Goal: Complete application form

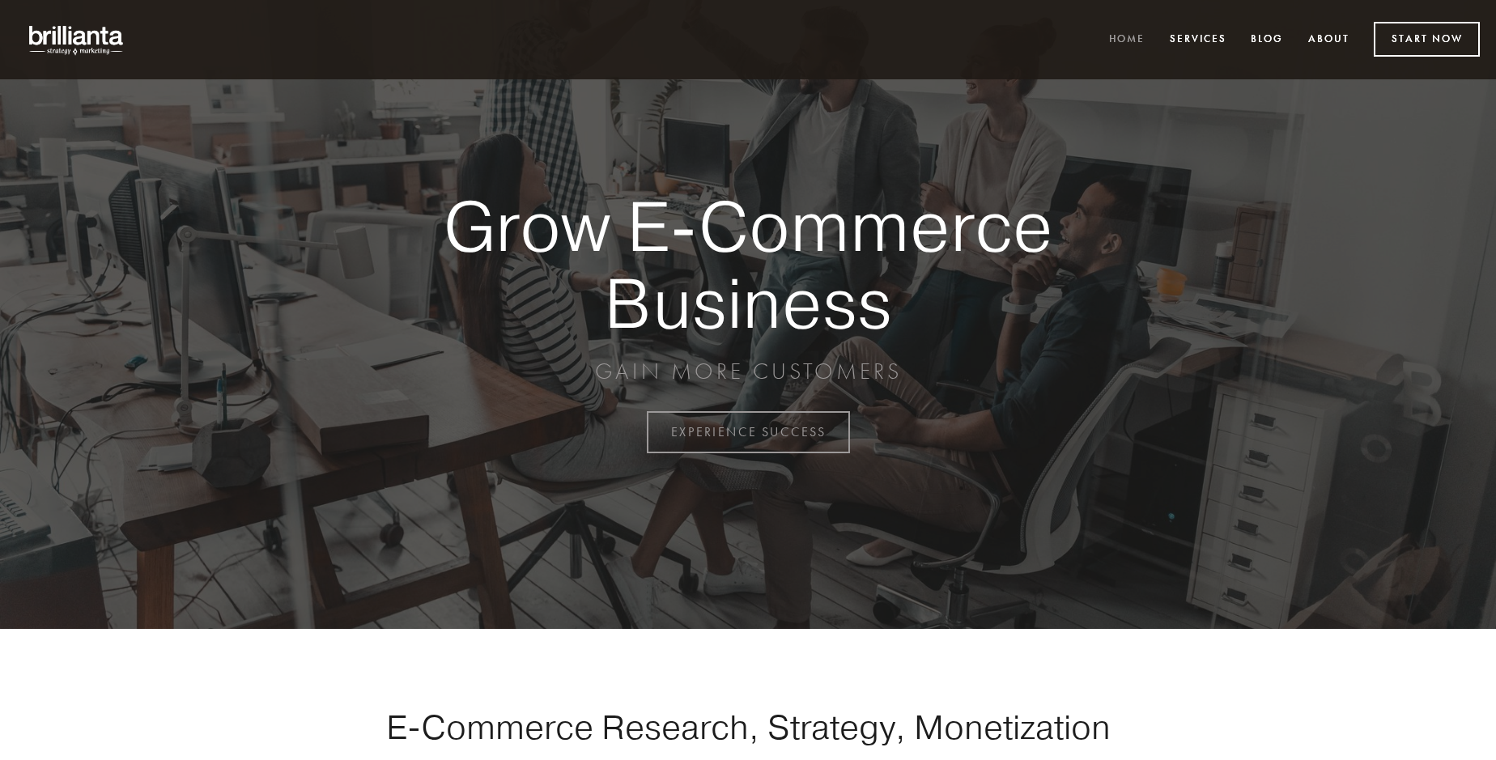
scroll to position [4243, 0]
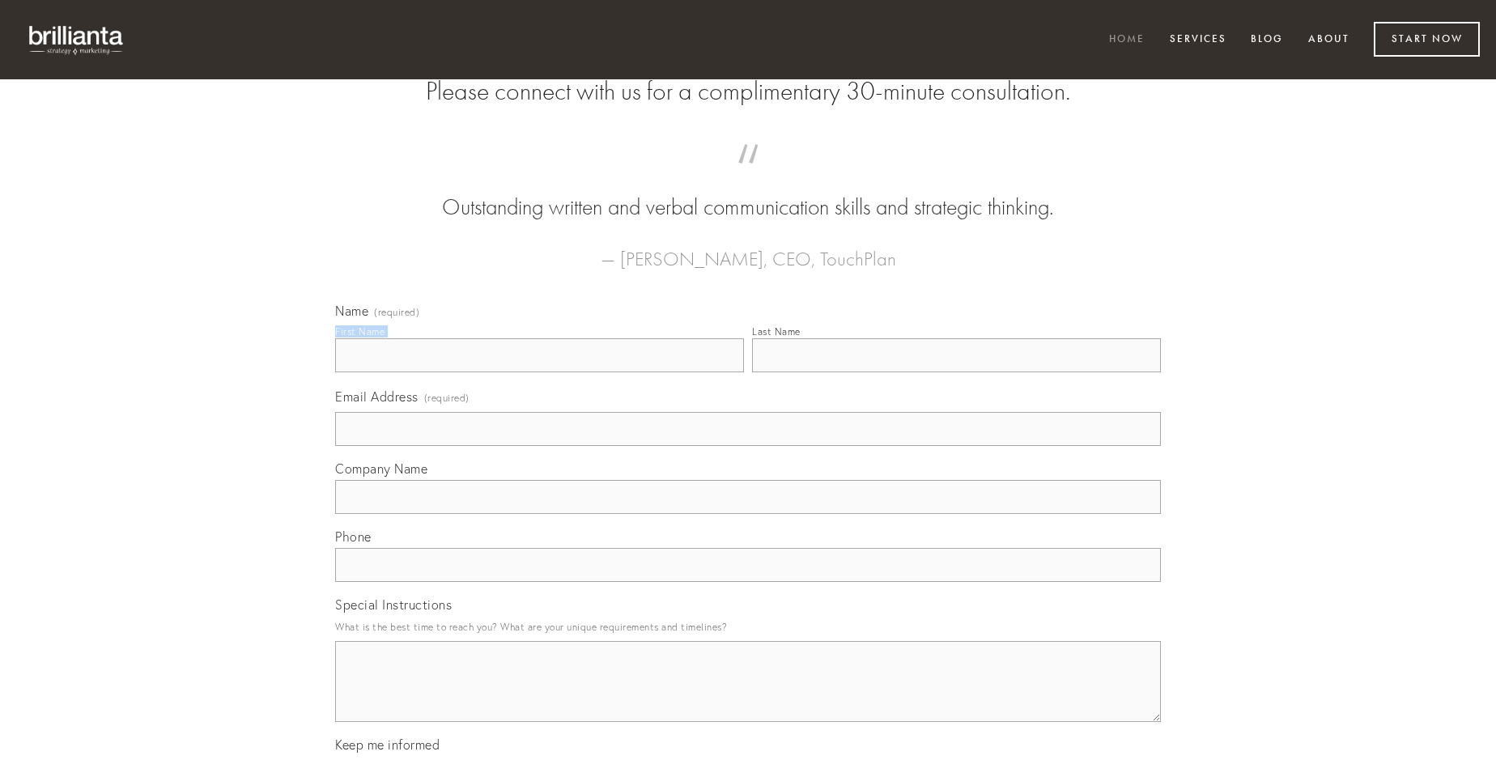
type input "[PERSON_NAME]"
click at [956, 372] on input "Last Name" at bounding box center [956, 355] width 409 height 34
type input "[PERSON_NAME]"
click at [748, 446] on input "Email Address (required)" at bounding box center [748, 429] width 826 height 34
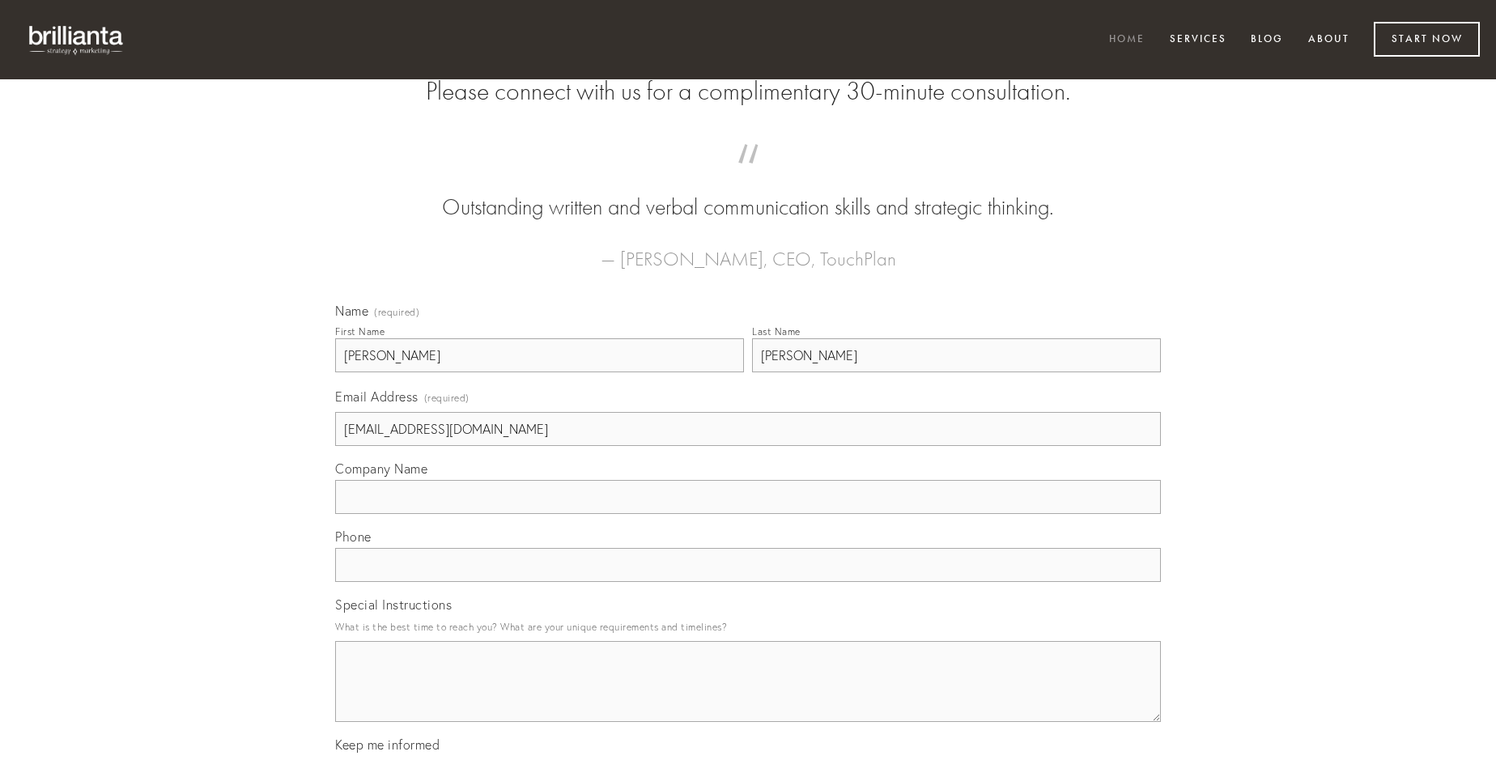
type input "[EMAIL_ADDRESS][DOMAIN_NAME]"
click at [748, 514] on input "Company Name" at bounding box center [748, 497] width 826 height 34
type input "depraedor"
click at [748, 582] on input "text" at bounding box center [748, 565] width 826 height 34
click at [748, 696] on textarea "Special Instructions" at bounding box center [748, 681] width 826 height 81
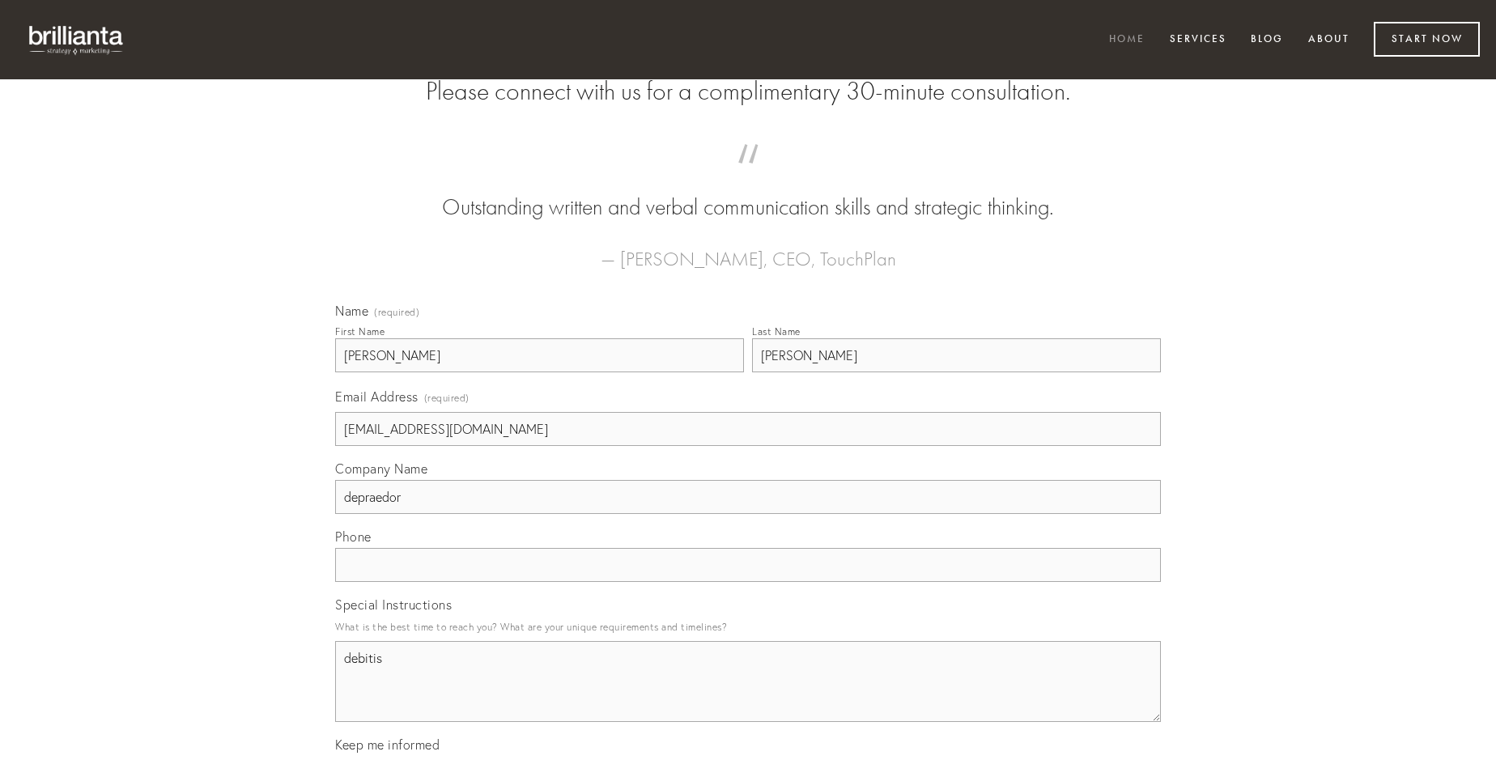
type textarea "debitis"
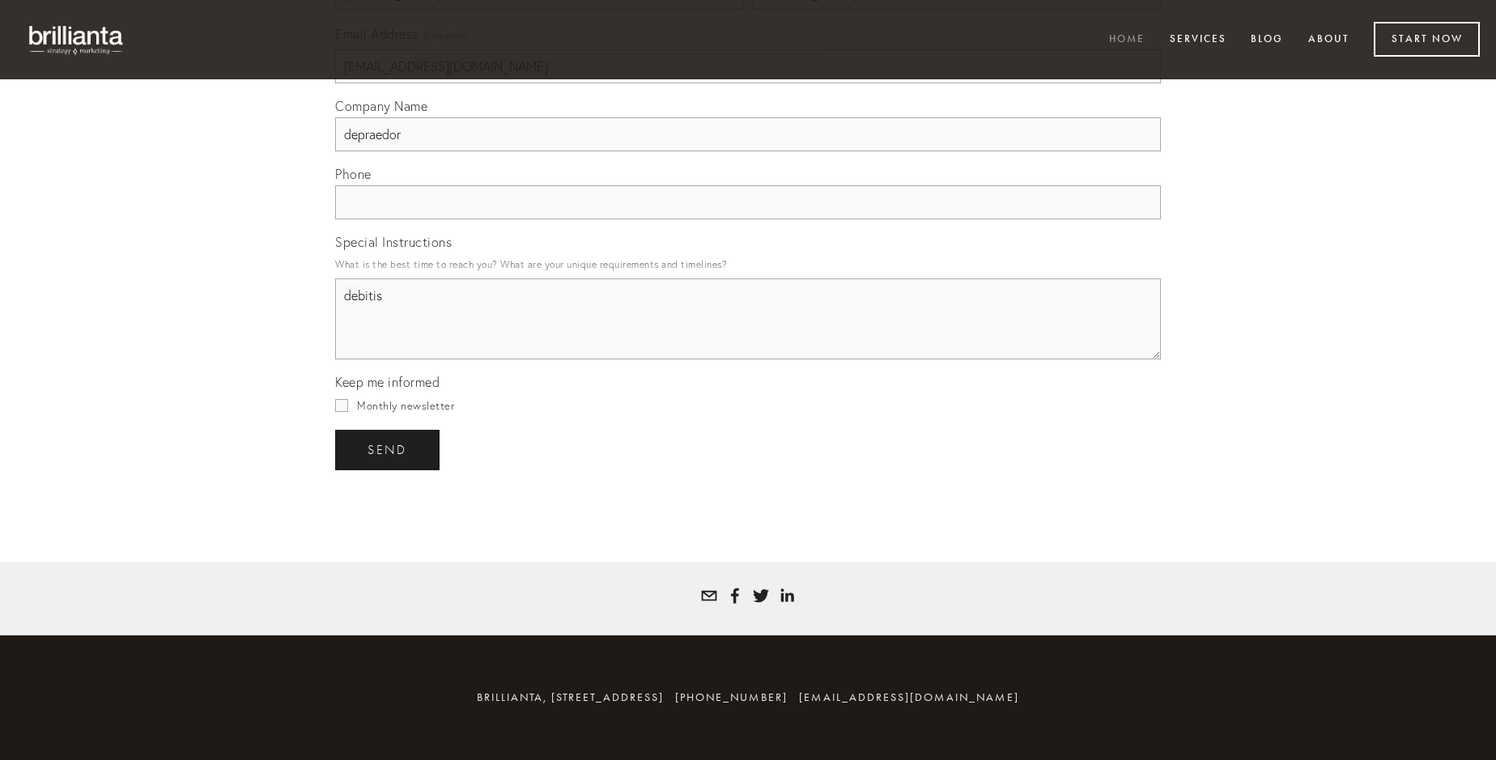
click at [388, 449] on span "send" at bounding box center [387, 450] width 40 height 15
